Goal: Transaction & Acquisition: Purchase product/service

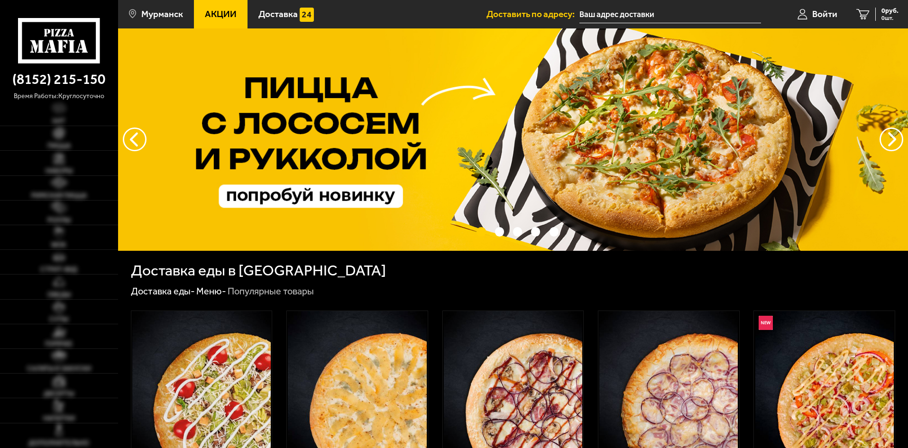
type input "[STREET_ADDRESS]"
click at [62, 138] on img at bounding box center [59, 133] width 12 height 12
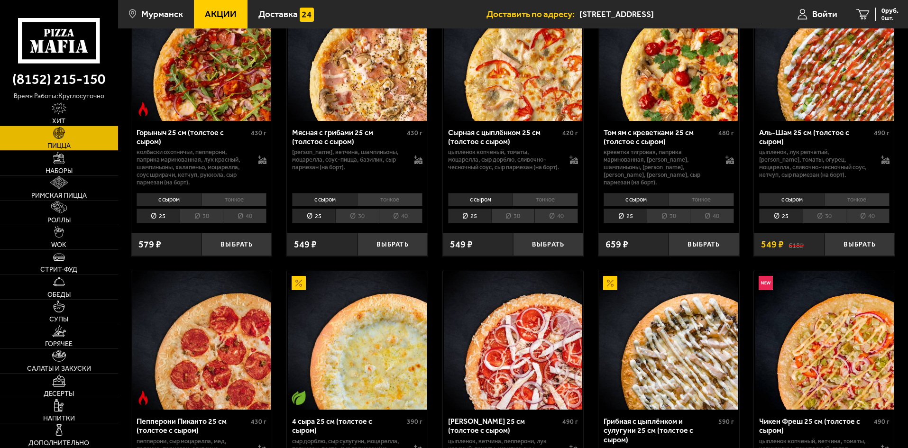
scroll to position [379, 0]
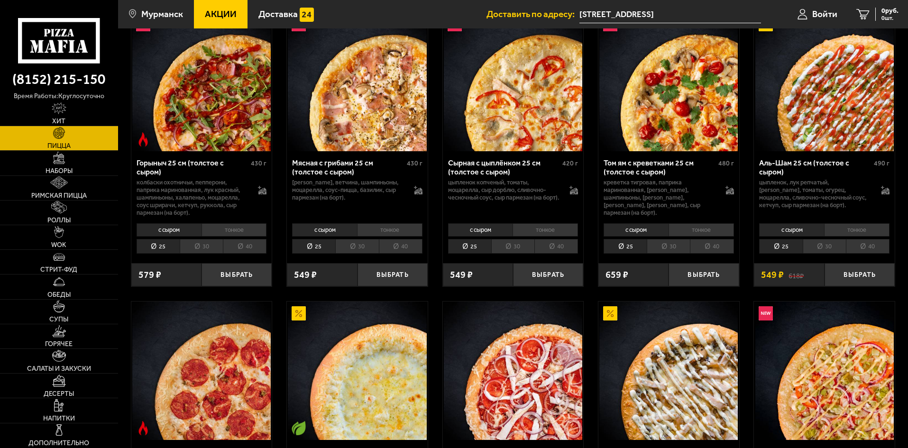
click at [404, 248] on li "40" at bounding box center [401, 246] width 44 height 15
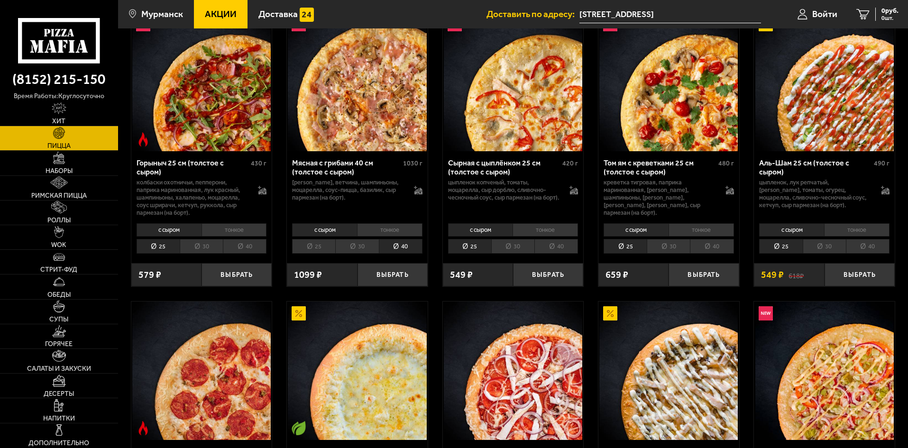
click at [368, 246] on li "30" at bounding box center [356, 246] width 43 height 15
click at [392, 249] on li "40" at bounding box center [401, 246] width 44 height 15
click at [324, 247] on li "25" at bounding box center [313, 246] width 43 height 15
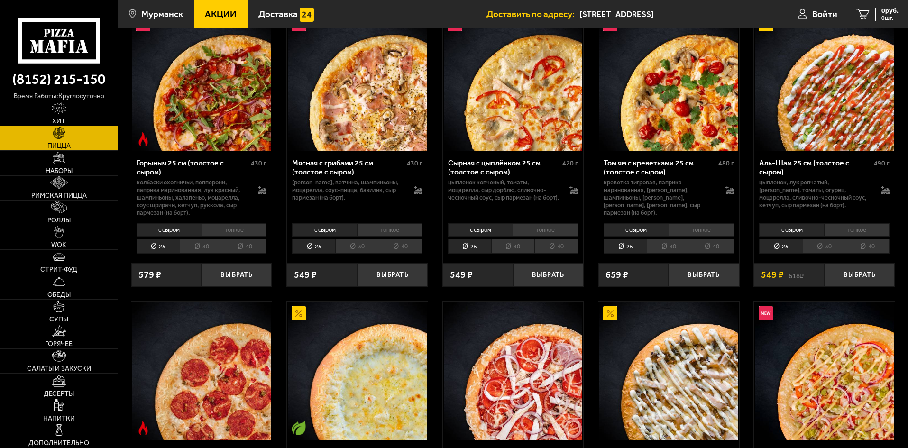
click at [360, 247] on li "30" at bounding box center [356, 246] width 43 height 15
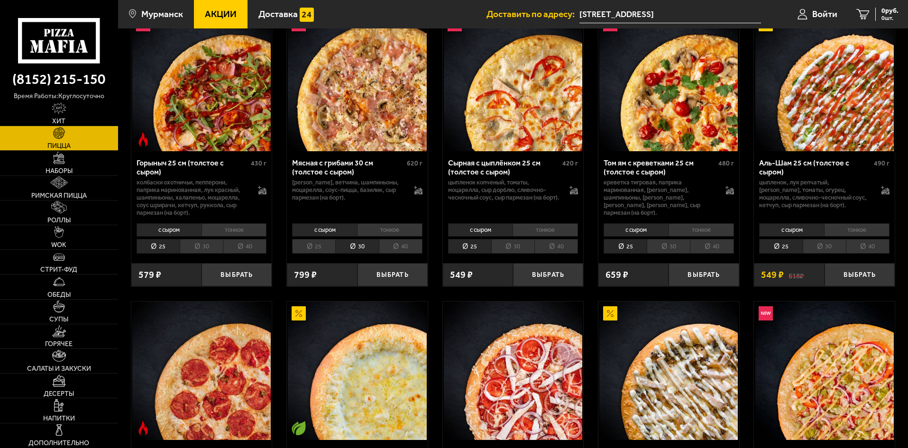
click at [391, 249] on li "40" at bounding box center [401, 246] width 44 height 15
click at [360, 244] on li "30" at bounding box center [356, 246] width 43 height 15
click at [389, 252] on li "40" at bounding box center [401, 246] width 44 height 15
click at [387, 275] on button "Выбрать" at bounding box center [393, 274] width 70 height 23
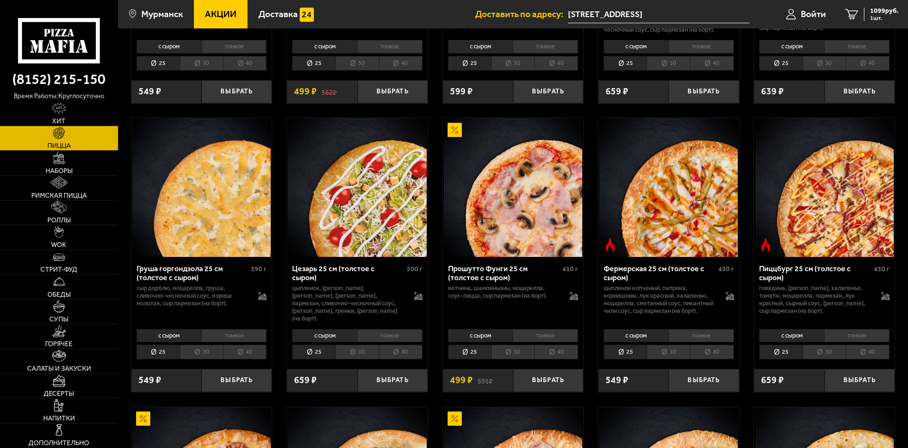
scroll to position [854, 0]
click at [554, 359] on li "40" at bounding box center [556, 351] width 44 height 15
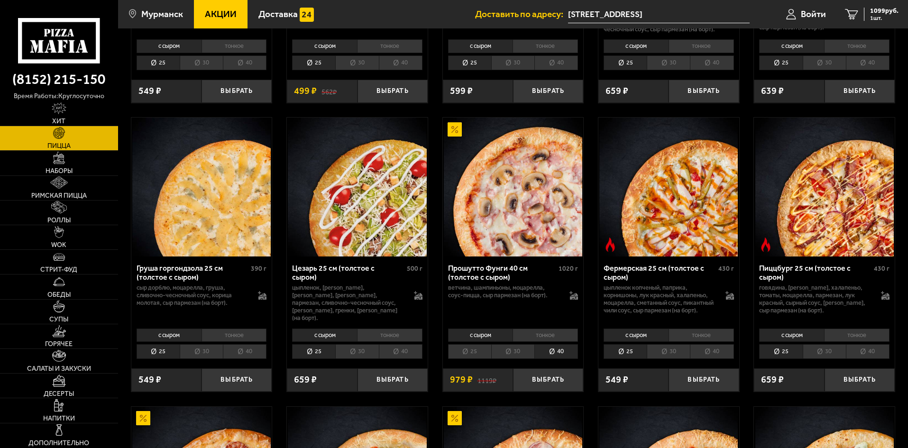
click at [543, 339] on li "тонкое" at bounding box center [545, 335] width 65 height 13
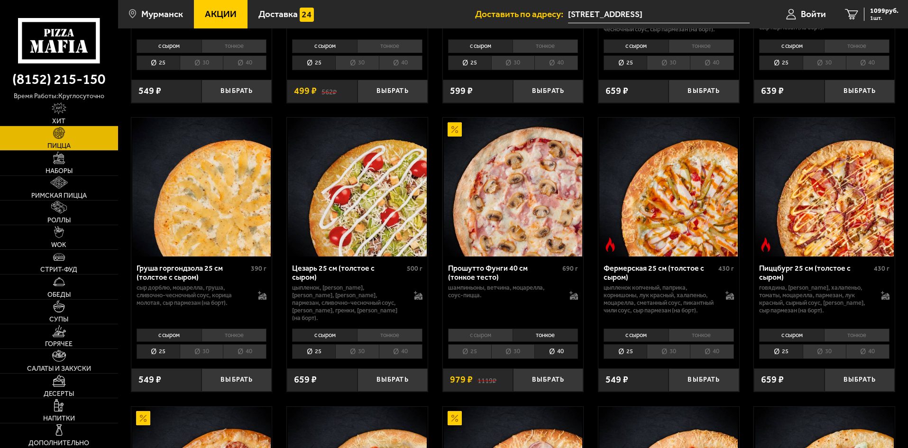
click at [485, 342] on li "с сыром" at bounding box center [480, 335] width 65 height 13
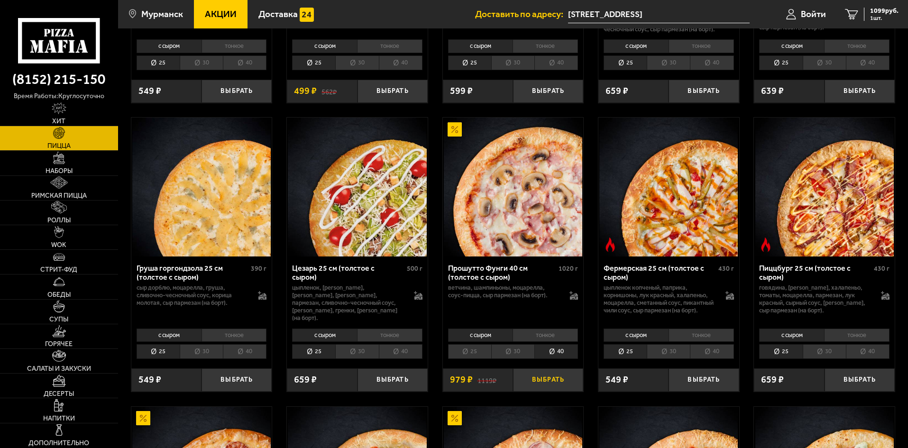
click at [554, 388] on button "Выбрать" at bounding box center [548, 379] width 70 height 23
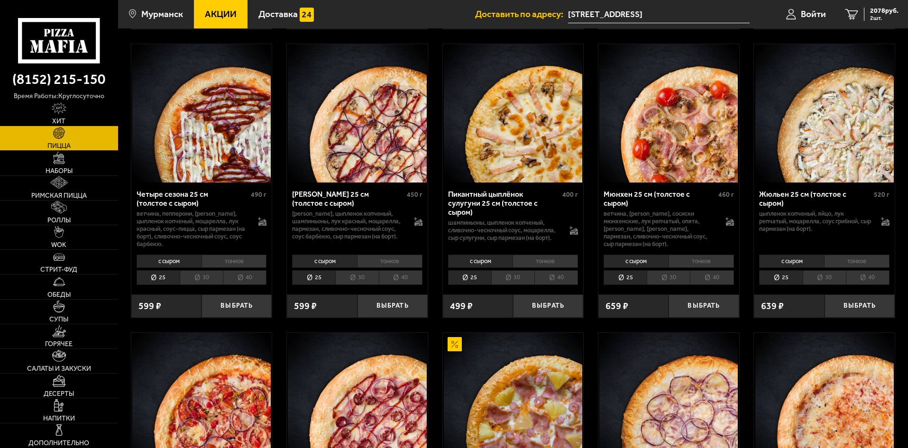
scroll to position [1518, 0]
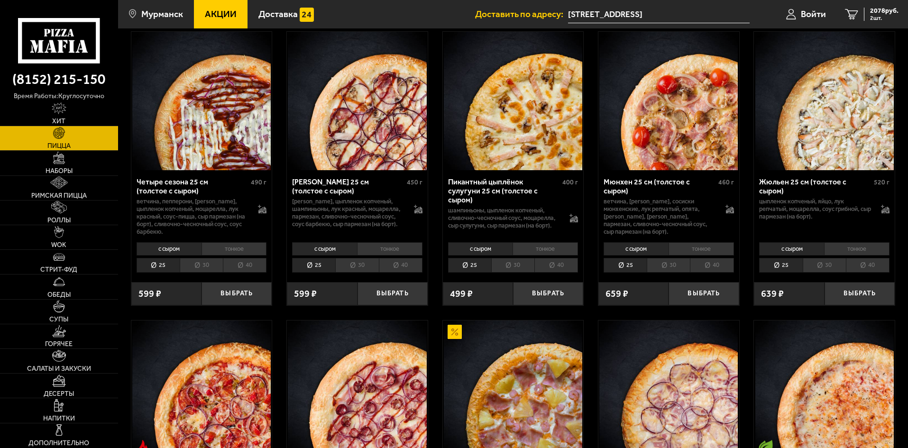
click at [708, 268] on li "40" at bounding box center [712, 265] width 44 height 15
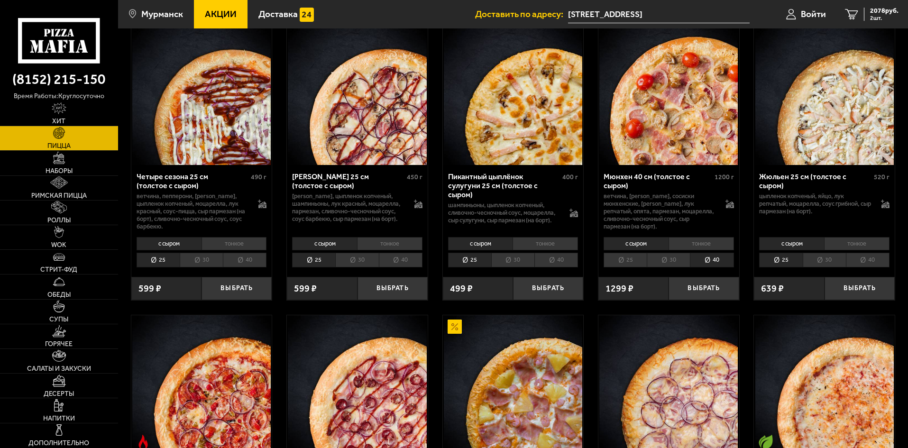
scroll to position [1469, 0]
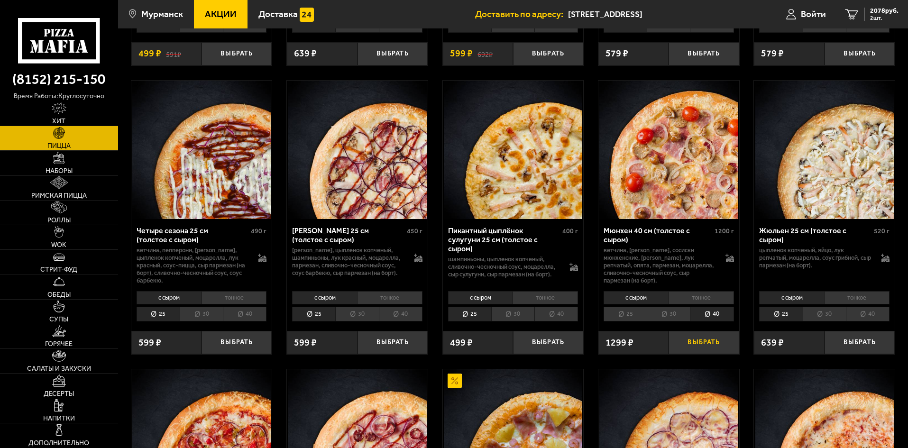
click at [715, 344] on button "Выбрать" at bounding box center [704, 342] width 70 height 23
click at [884, 15] on div "3377 руб. 3 шт." at bounding box center [881, 14] width 35 height 13
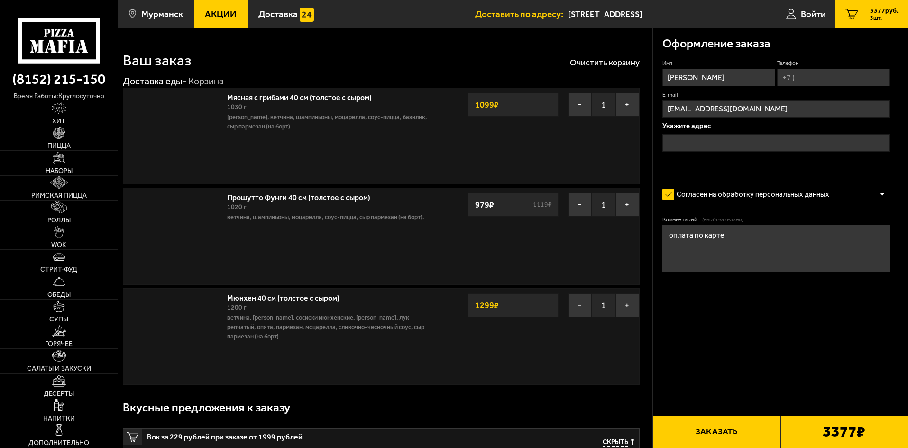
type input "[STREET_ADDRESS]"
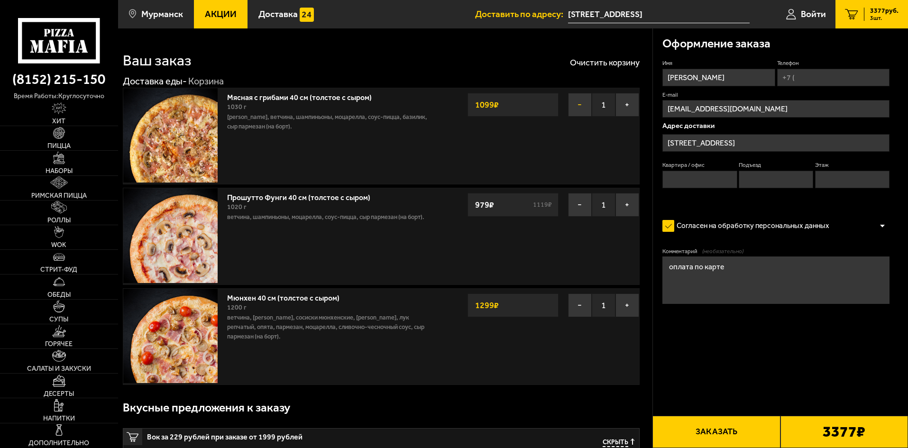
click at [582, 105] on button "−" at bounding box center [580, 105] width 24 height 24
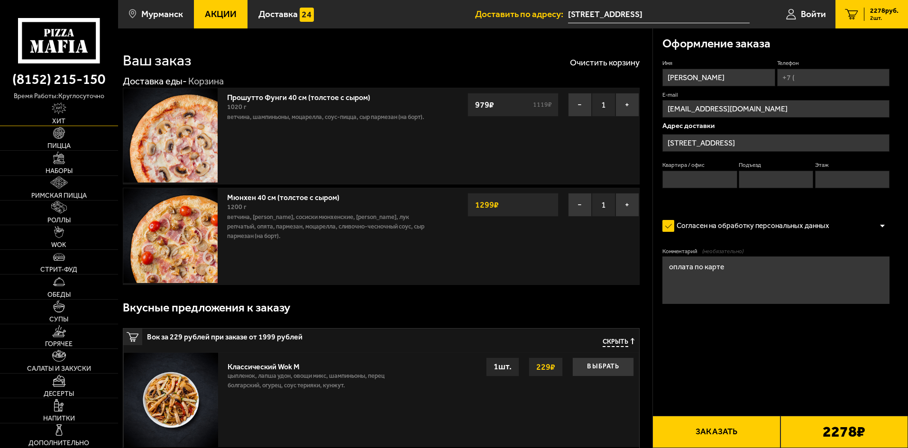
click at [62, 110] on img at bounding box center [59, 108] width 15 height 12
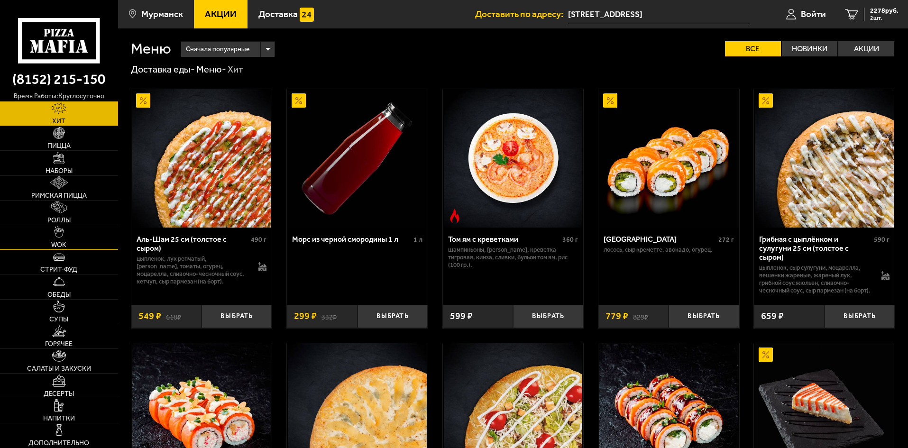
click at [60, 233] on img at bounding box center [58, 232] width 9 height 12
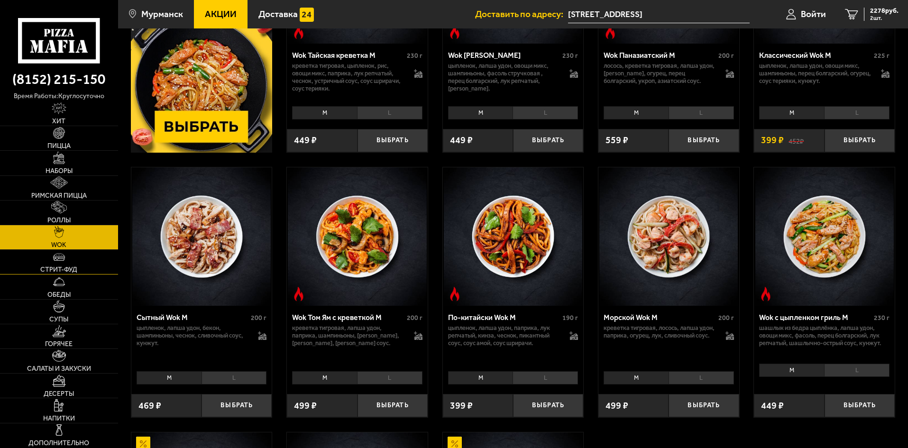
scroll to position [332, 0]
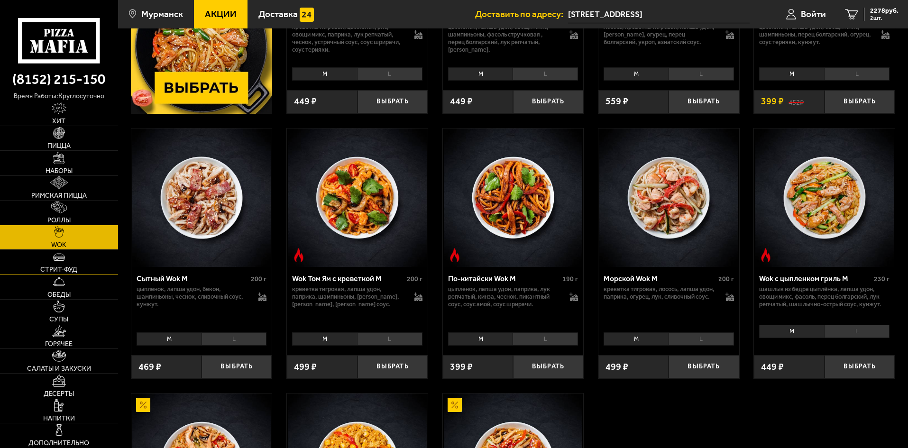
click at [60, 268] on span "Стрит-фуд" at bounding box center [58, 270] width 37 height 7
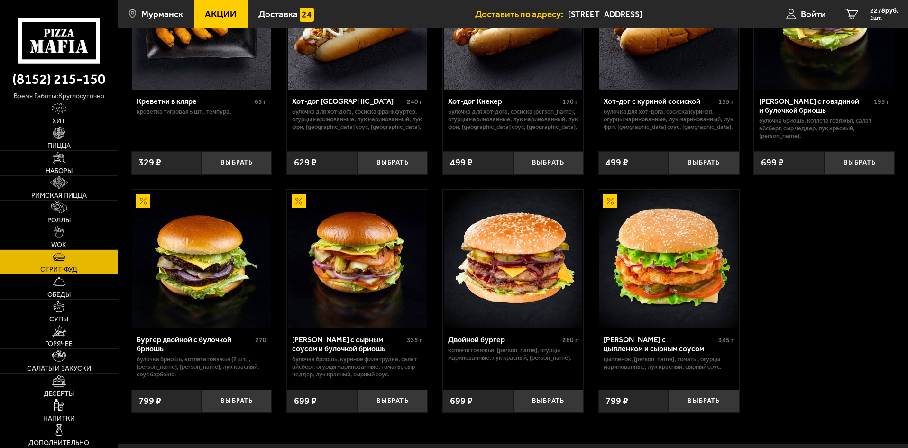
scroll to position [55, 0]
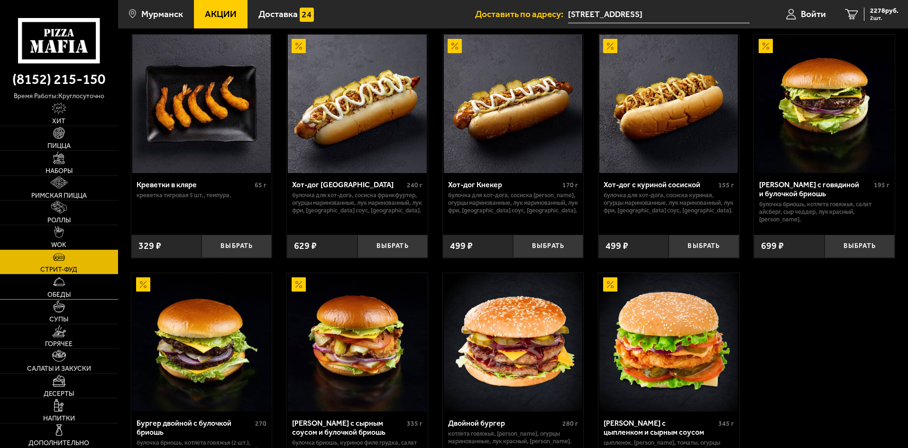
click at [64, 297] on span "Обеды" at bounding box center [58, 295] width 23 height 7
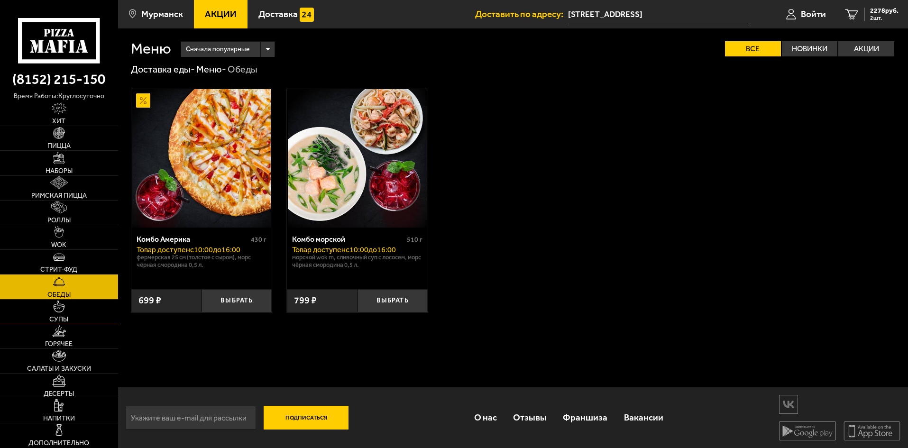
click at [61, 314] on link "Супы" at bounding box center [59, 312] width 118 height 24
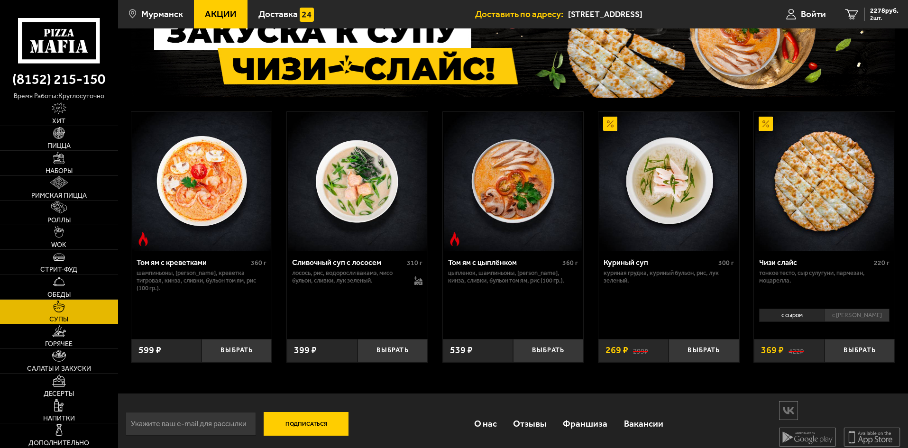
scroll to position [93, 0]
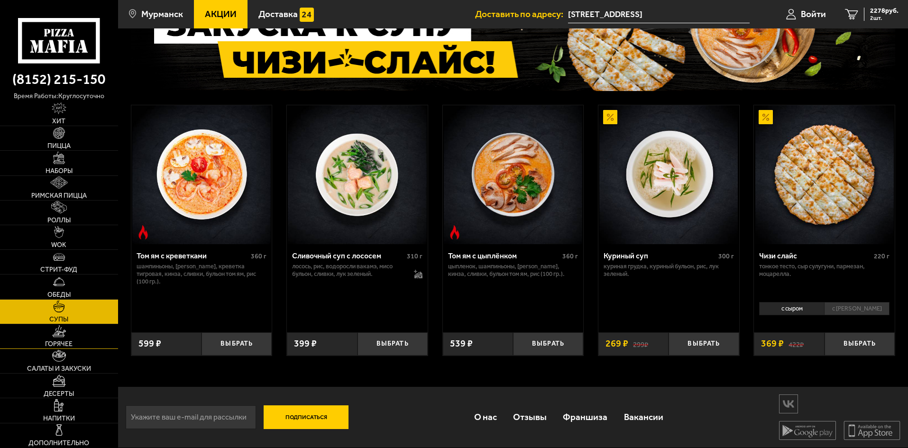
click at [69, 338] on link "Горячее" at bounding box center [59, 336] width 118 height 24
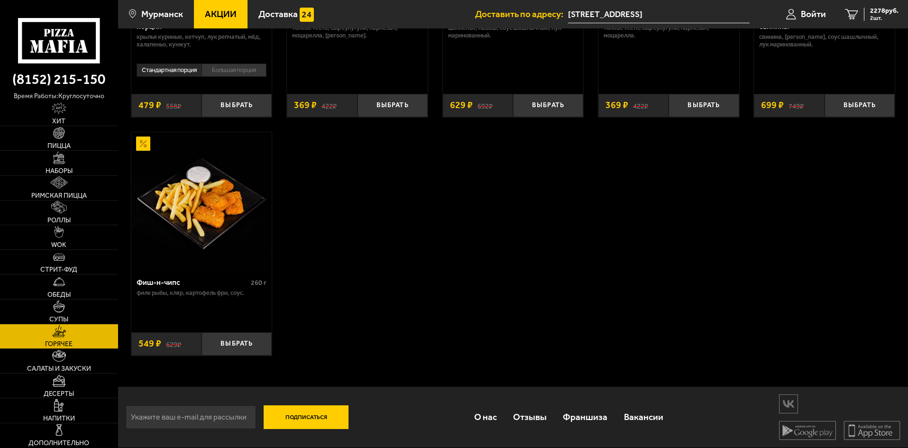
scroll to position [733, 0]
click at [72, 359] on link "Салаты и закуски" at bounding box center [59, 361] width 118 height 24
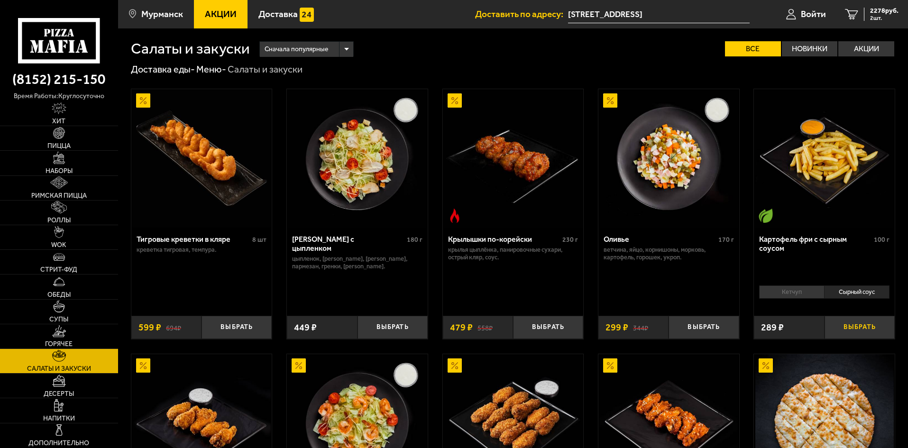
click at [877, 327] on button "Выбрать" at bounding box center [860, 327] width 70 height 23
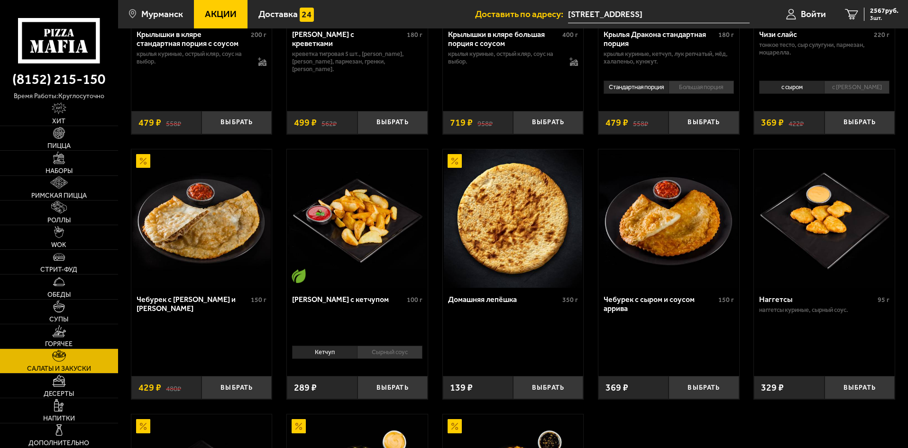
scroll to position [474, 0]
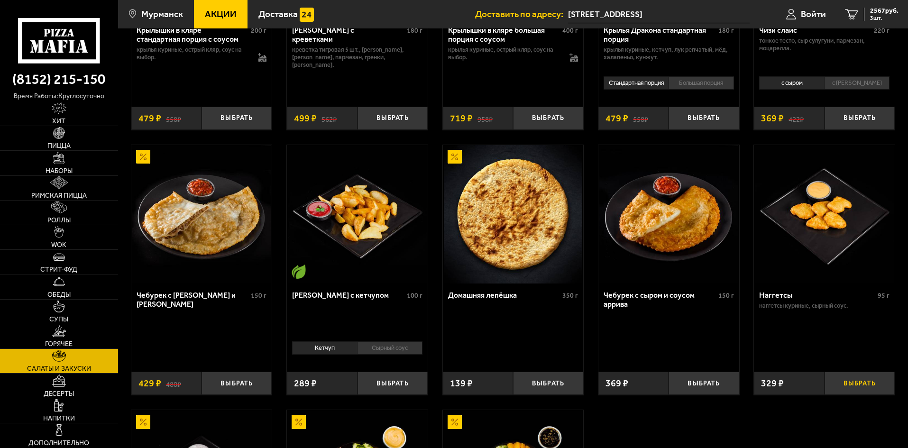
click at [859, 384] on button "Выбрать" at bounding box center [860, 383] width 70 height 23
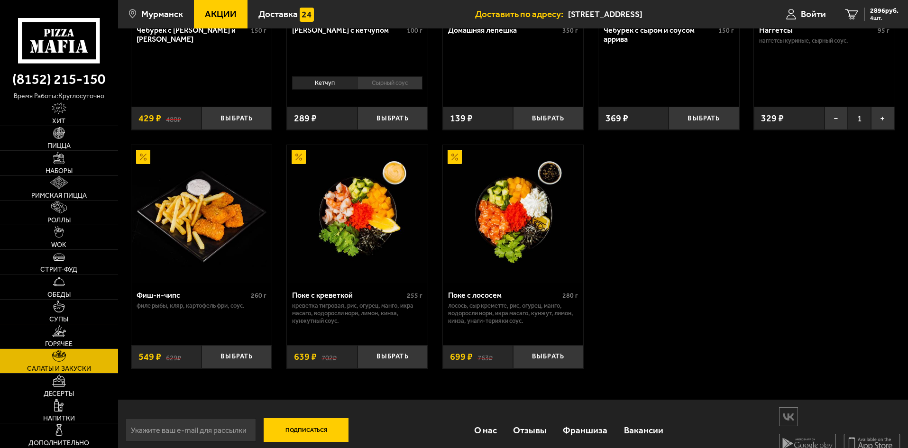
scroll to position [755, 0]
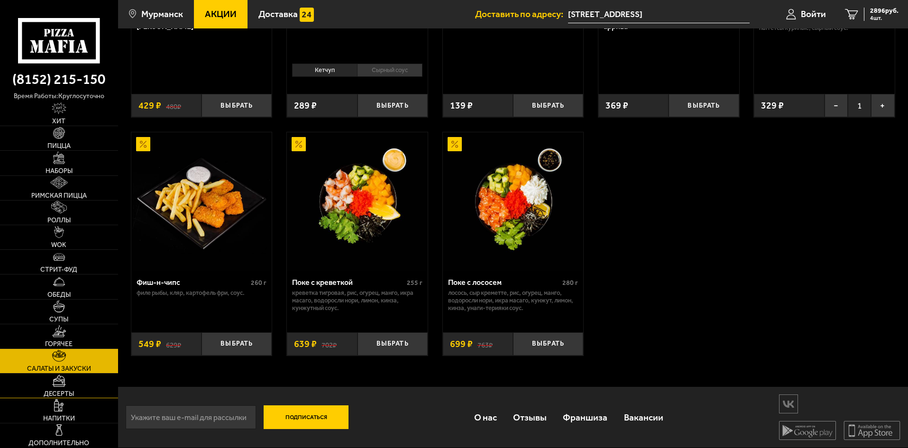
click at [61, 388] on link "Десерты" at bounding box center [59, 386] width 118 height 24
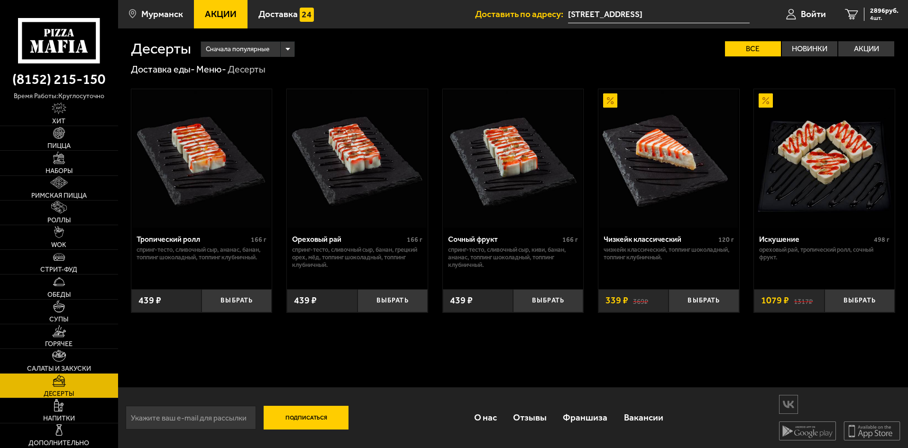
scroll to position [0, 0]
click at [63, 404] on img at bounding box center [58, 405] width 9 height 12
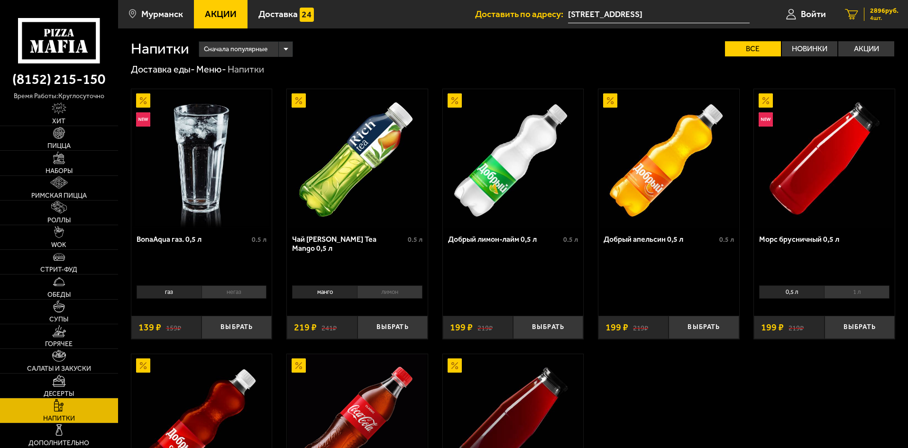
click at [882, 16] on span "4 шт." at bounding box center [884, 18] width 28 height 6
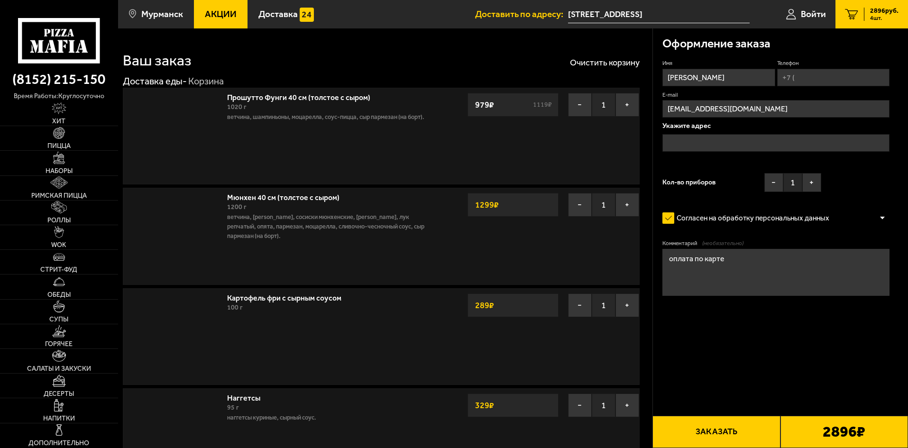
type input "[STREET_ADDRESS]"
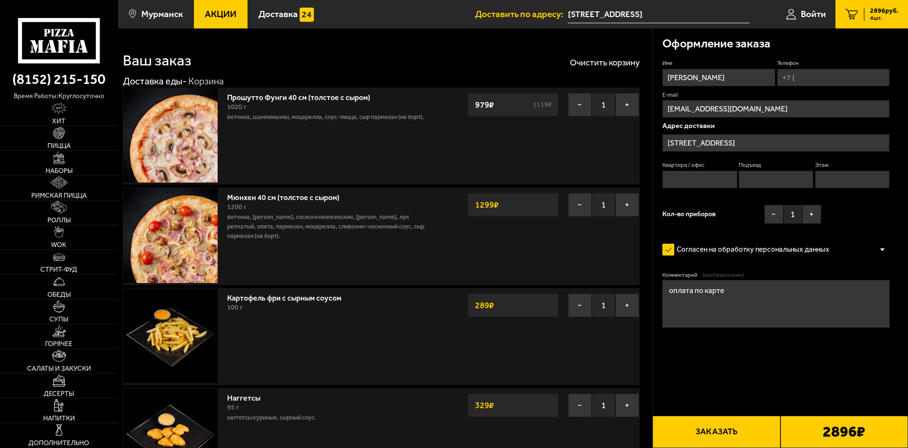
click at [824, 80] on input "Телефон" at bounding box center [833, 78] width 112 height 18
type input "[PHONE_NUMBER]"
click at [690, 175] on input "Квартира / офис" at bounding box center [700, 180] width 74 height 18
type input "14"
click at [754, 179] on input "Подъезд" at bounding box center [776, 180] width 74 height 18
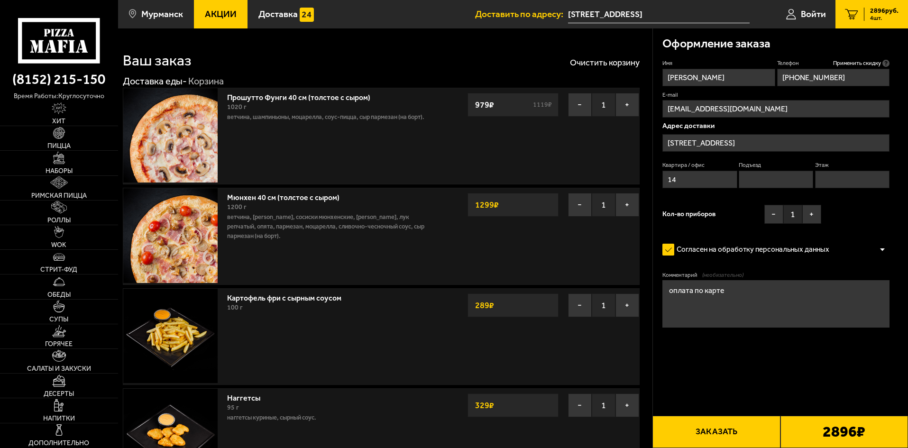
type input "1"
click at [833, 182] on input "Этаж" at bounding box center [852, 180] width 74 height 18
type input "4"
click at [814, 213] on button "+" at bounding box center [811, 214] width 19 height 19
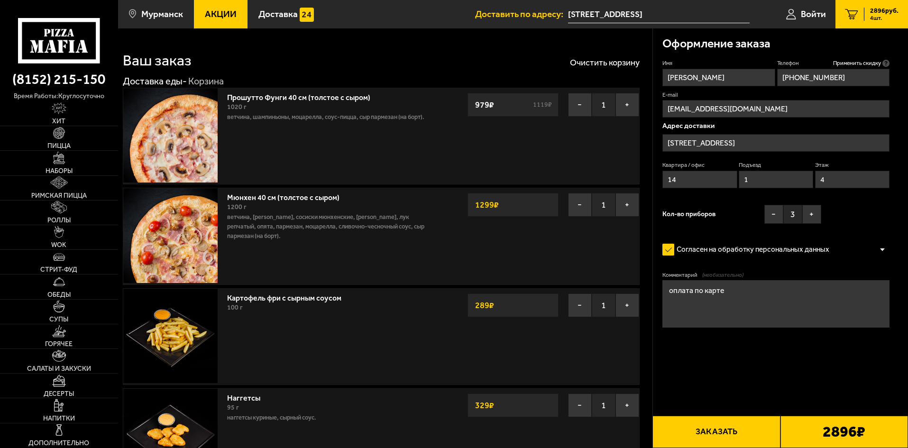
click at [730, 295] on textarea "оплата по карте" at bounding box center [776, 303] width 227 height 47
click at [706, 430] on button "Заказать" at bounding box center [717, 432] width 128 height 32
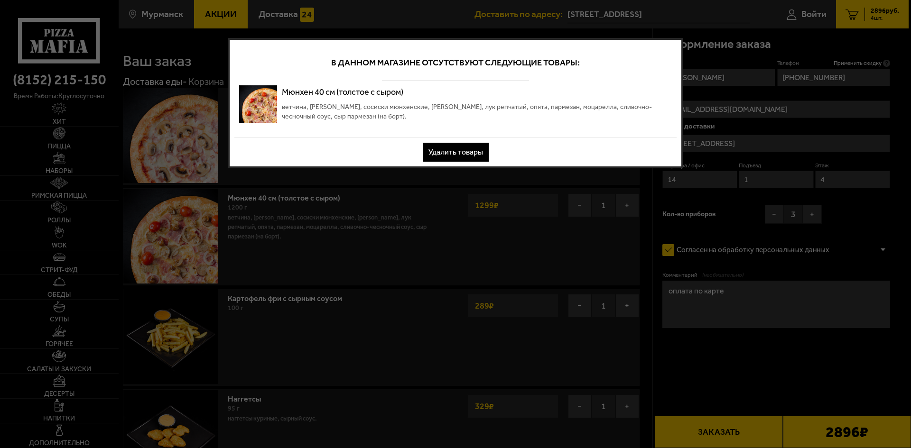
click at [460, 151] on button "Удалить товары" at bounding box center [456, 152] width 66 height 19
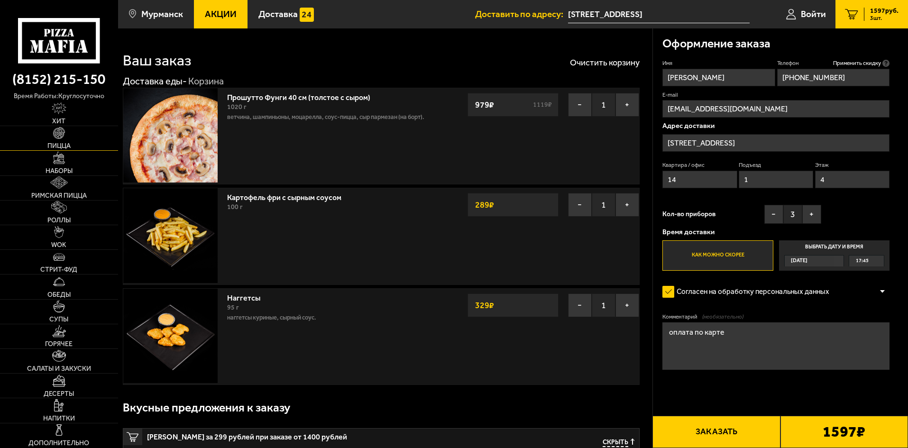
click at [56, 138] on img at bounding box center [59, 133] width 12 height 12
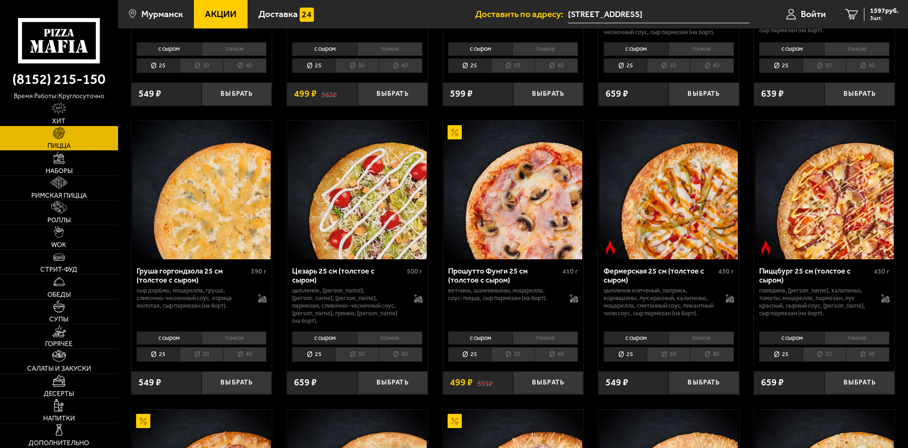
scroll to position [854, 0]
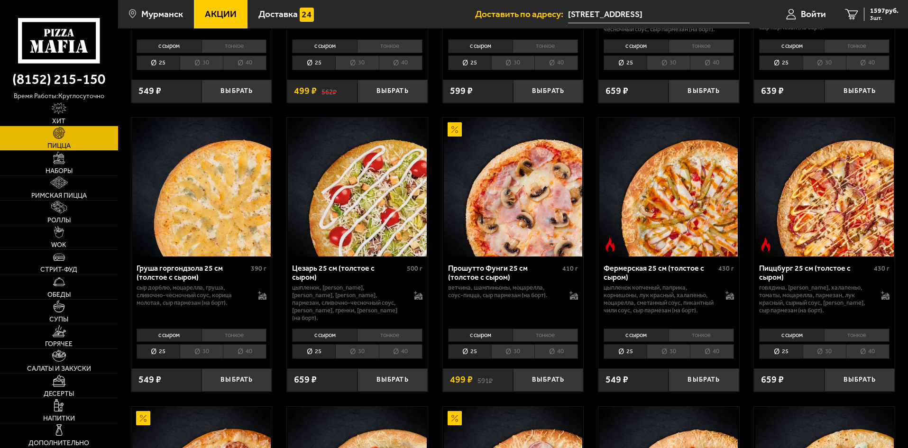
click at [868, 342] on li "тонкое" at bounding box center [856, 335] width 65 height 13
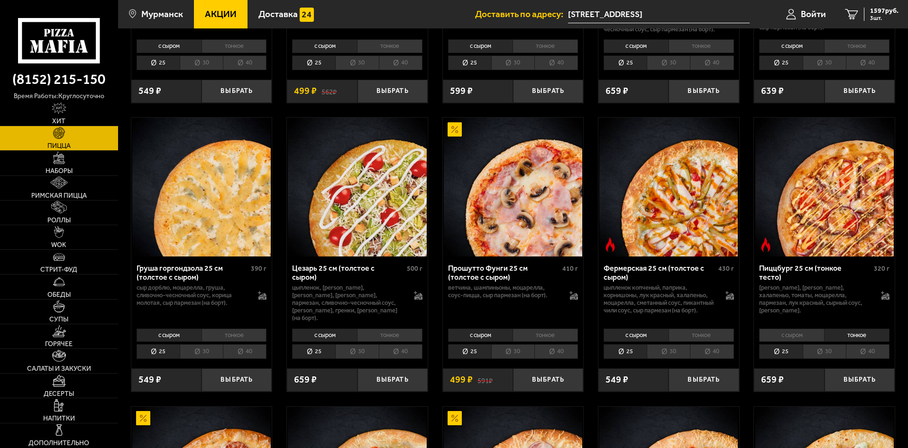
click at [808, 342] on li "с сыром" at bounding box center [791, 335] width 65 height 13
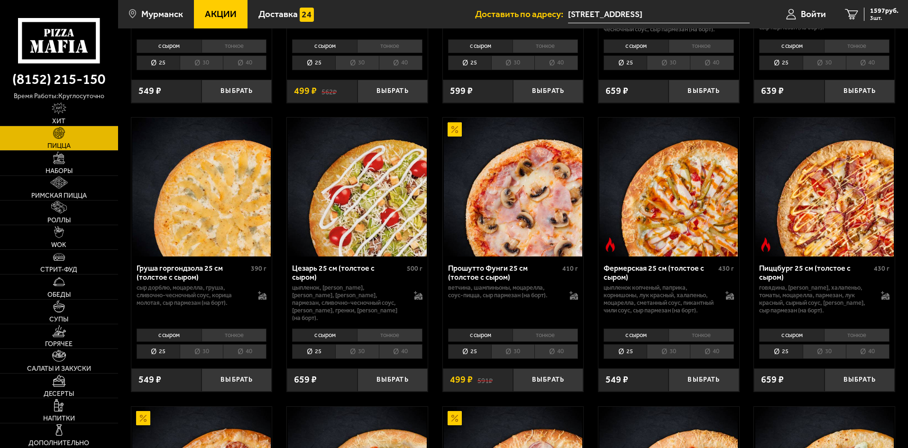
click at [866, 359] on li "40" at bounding box center [868, 351] width 44 height 15
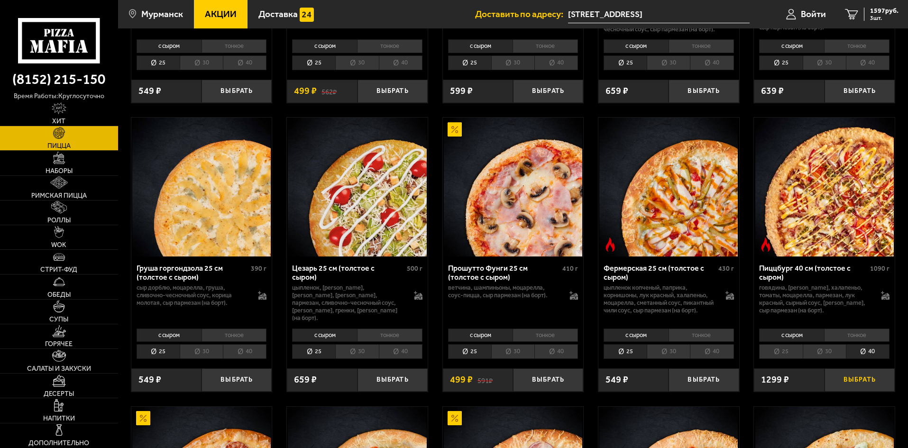
click at [862, 387] on button "Выбрать" at bounding box center [860, 379] width 70 height 23
click at [889, 17] on span "4 шт." at bounding box center [884, 18] width 28 height 6
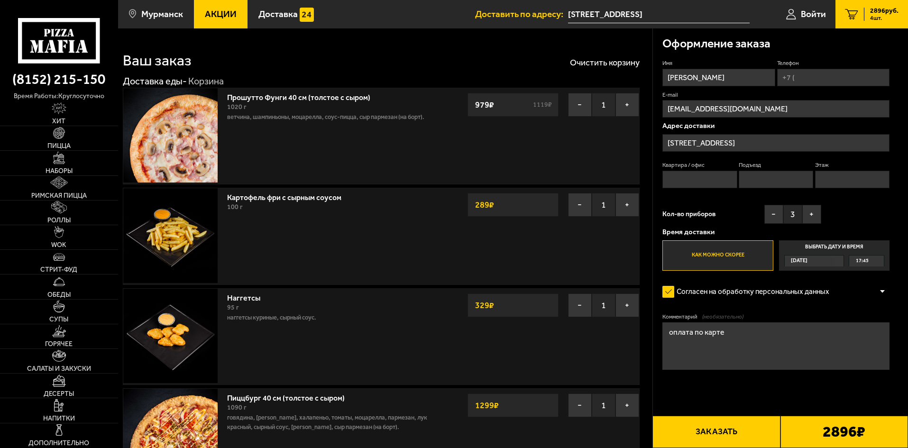
click at [716, 171] on input "Квартира / офис" at bounding box center [700, 180] width 74 height 18
type input "14"
click at [774, 185] on input "Подъезд" at bounding box center [776, 180] width 74 height 18
type input "1"
click at [847, 183] on input "Этаж" at bounding box center [852, 180] width 74 height 18
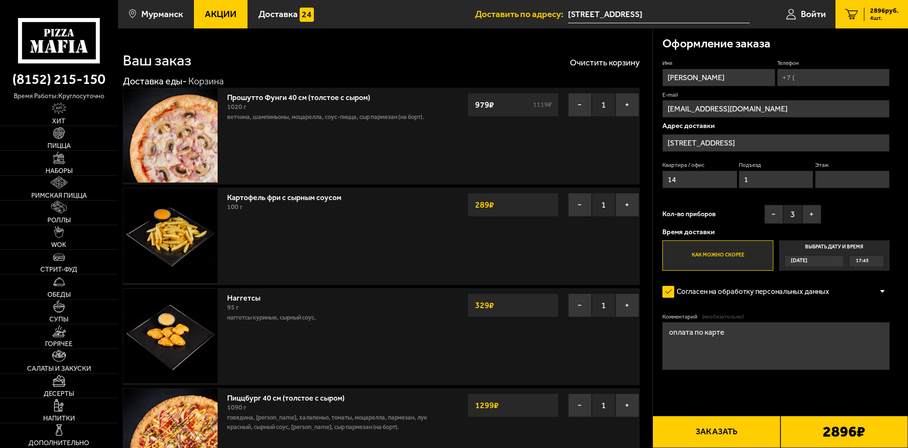
type input "4"
click at [836, 77] on input "Телефон" at bounding box center [833, 78] width 112 height 18
click at [833, 73] on input "+7 (" at bounding box center [833, 78] width 112 height 18
type input "[PHONE_NUMBER]"
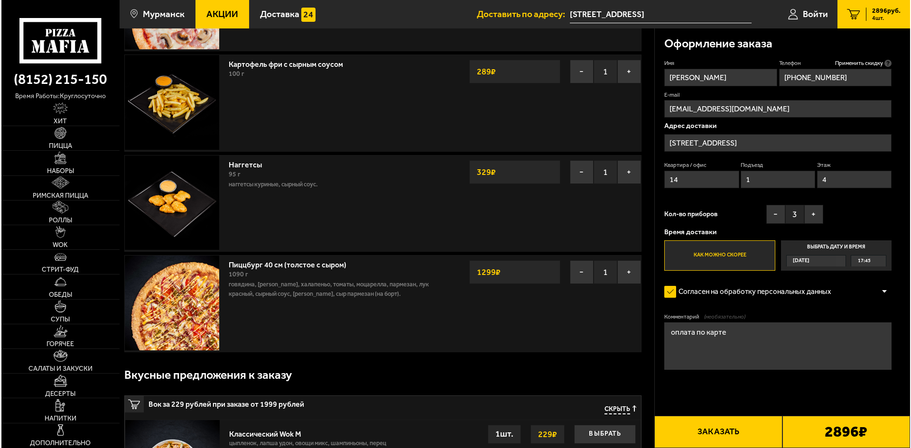
scroll to position [142, 0]
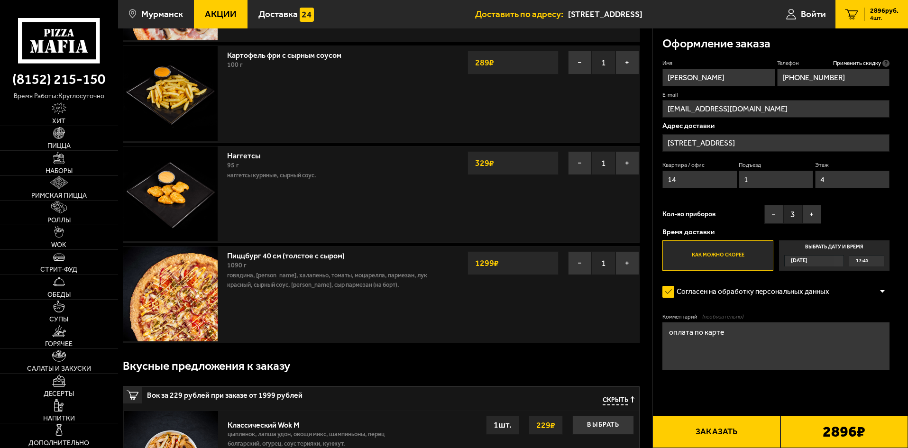
click at [721, 431] on button "Заказать" at bounding box center [717, 432] width 128 height 32
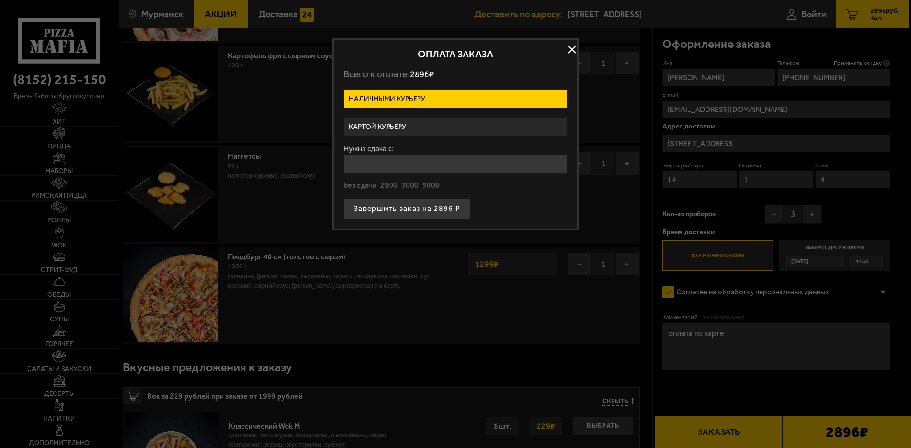
click at [448, 130] on label "Картой курьеру" at bounding box center [455, 127] width 224 height 18
click at [0, 0] on input "Картой курьеру" at bounding box center [0, 0] width 0 height 0
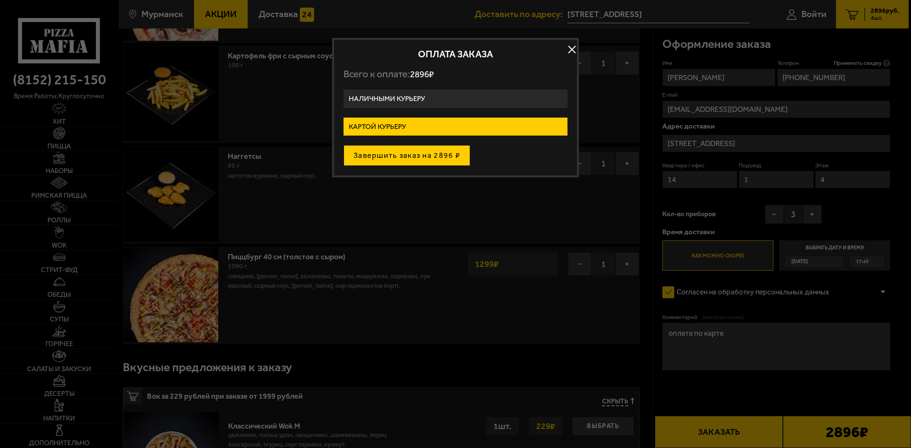
click at [431, 161] on button "Завершить заказ на 2896 ₽" at bounding box center [406, 155] width 127 height 21
